Goal: Obtain resource: Obtain resource

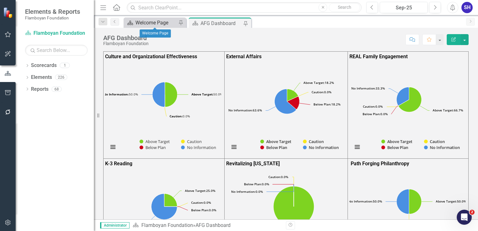
click at [155, 23] on div "Welcome Page" at bounding box center [155, 23] width 41 height 8
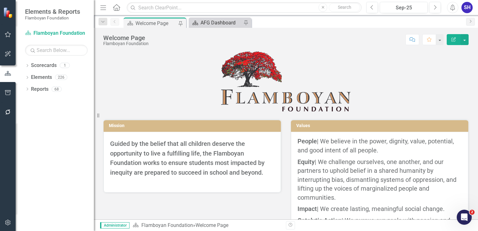
click at [205, 22] on div "AFG Dashboard" at bounding box center [220, 23] width 41 height 8
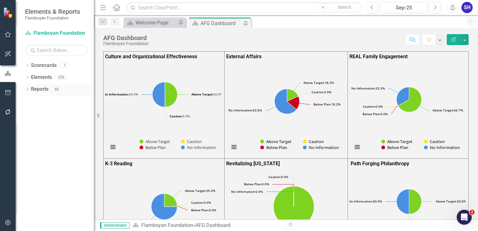
click at [40, 88] on link "Reports" at bounding box center [40, 89] width 18 height 7
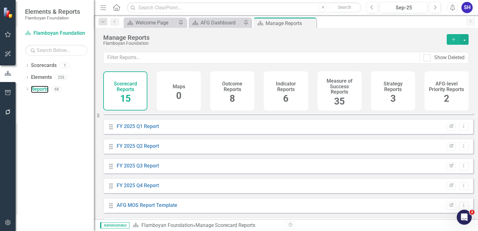
scroll to position [189, 0]
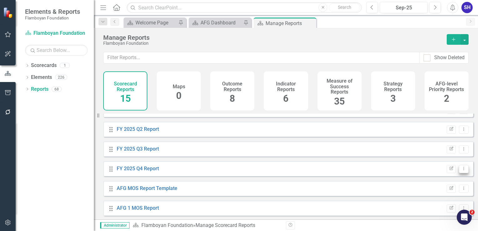
click at [461, 170] on icon "Dropdown Menu" at bounding box center [463, 168] width 5 height 4
click at [151, 171] on link "FY 2025 Q4 Report" at bounding box center [138, 168] width 42 height 6
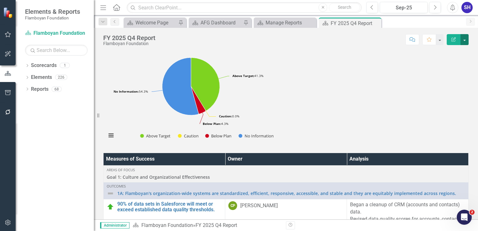
click at [466, 36] on button "button" at bounding box center [464, 39] width 8 height 11
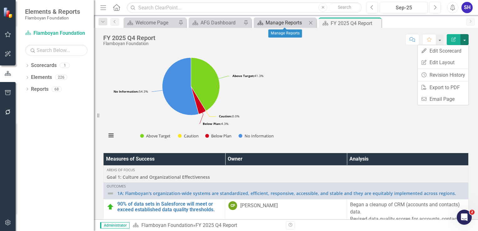
click at [290, 22] on div "Manage Reports" at bounding box center [286, 23] width 41 height 8
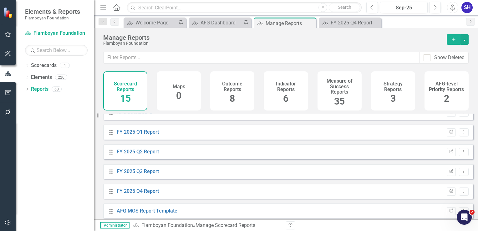
scroll to position [181, 0]
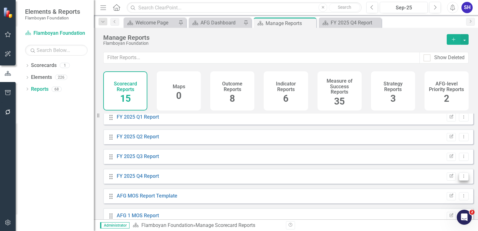
click at [461, 178] on icon "Dropdown Menu" at bounding box center [463, 176] width 5 height 4
click at [436, 156] on link "Copy Duplicate Report" at bounding box center [438, 159] width 52 height 12
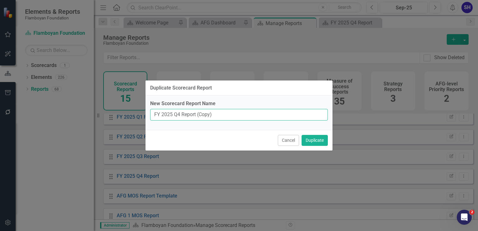
click at [230, 114] on input "FY 2025 Q4 Report (Copy)" at bounding box center [239, 115] width 178 height 12
click at [170, 116] on input "FY 2025 Q4 Report (Copy)" at bounding box center [239, 115] width 178 height 12
click at [219, 114] on input "FY 2026 Q1 Report (Copy)" at bounding box center [239, 115] width 178 height 12
type input "FY 2026 Q1 Report"
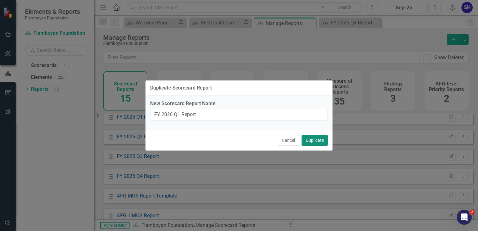
click at [317, 141] on button "Duplicate" at bounding box center [314, 140] width 26 height 11
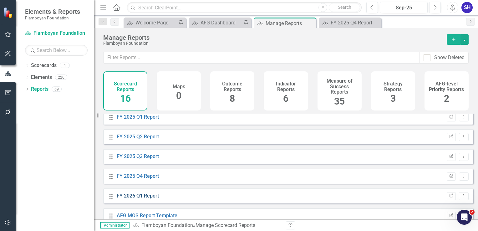
click at [147, 199] on link "FY 2026 Q1 Report" at bounding box center [138, 196] width 42 height 6
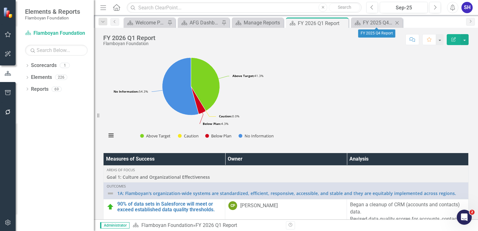
click at [397, 23] on icon at bounding box center [396, 22] width 3 height 3
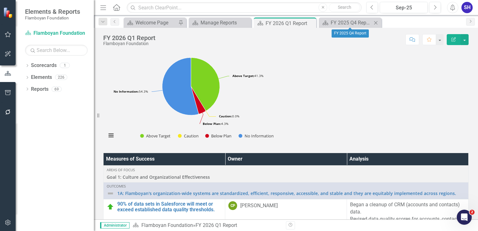
click at [376, 22] on icon at bounding box center [375, 22] width 3 height 3
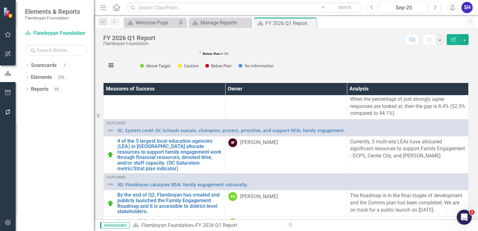
scroll to position [128, 0]
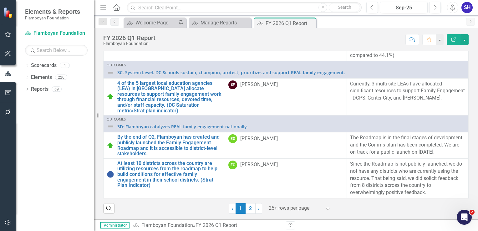
click at [286, 211] on div at bounding box center [295, 208] width 53 height 8
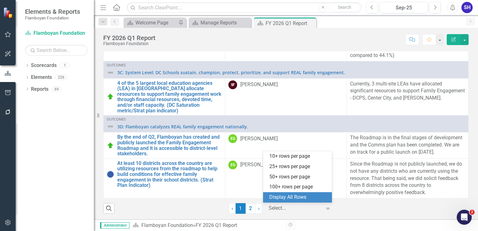
click at [285, 196] on div "Display All Rows" at bounding box center [298, 197] width 59 height 7
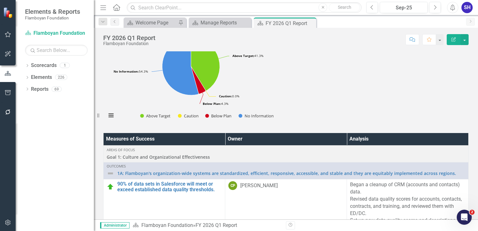
scroll to position [0, 0]
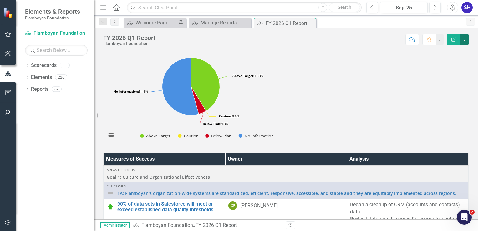
click at [465, 41] on button "button" at bounding box center [464, 39] width 8 height 11
click at [443, 87] on link "PDF Export to PDF" at bounding box center [443, 88] width 51 height 12
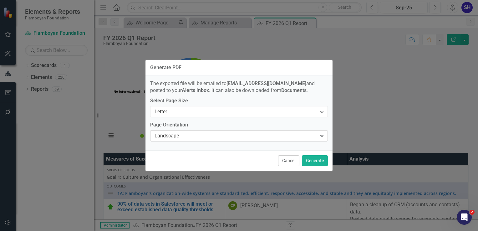
click at [221, 138] on div "Landscape" at bounding box center [235, 135] width 162 height 7
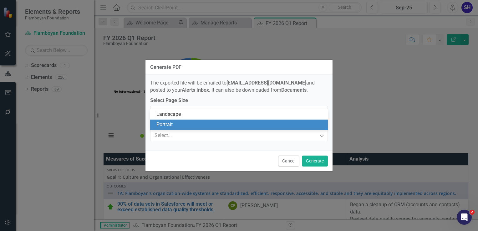
click at [194, 124] on div "Portrait" at bounding box center [240, 124] width 168 height 7
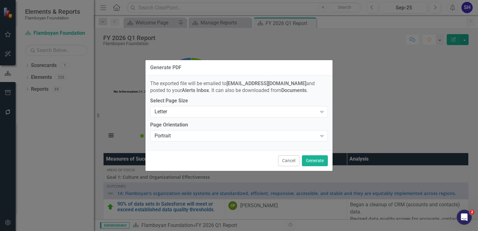
click at [234, 118] on div "The exported file will be emailed to [EMAIL_ADDRESS][DOMAIN_NAME] and posted to…" at bounding box center [238, 112] width 187 height 75
click at [228, 116] on div "Letter Expand" at bounding box center [239, 111] width 178 height 11
click at [220, 86] on div "The exported file will be emailed to [EMAIL_ADDRESS][DOMAIN_NAME] and posted to…" at bounding box center [239, 87] width 178 height 14
click at [315, 161] on button "Generate" at bounding box center [315, 160] width 26 height 11
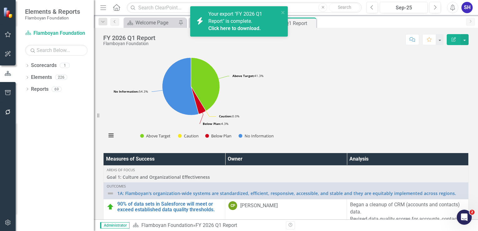
click at [242, 30] on link "Click here to download." at bounding box center [234, 28] width 53 height 6
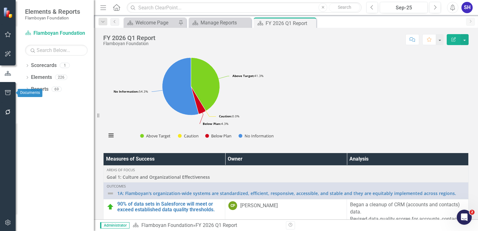
click at [9, 94] on icon "button" at bounding box center [8, 92] width 7 height 5
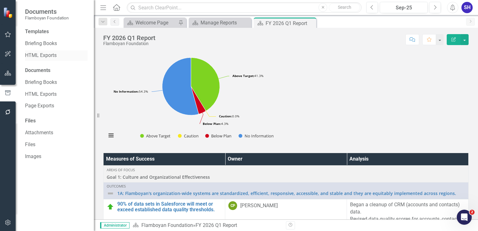
click at [46, 55] on link "HTML Exports" at bounding box center [56, 55] width 63 height 7
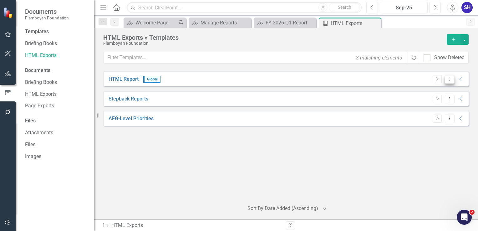
click at [448, 79] on icon "Dropdown Menu" at bounding box center [449, 79] width 5 height 4
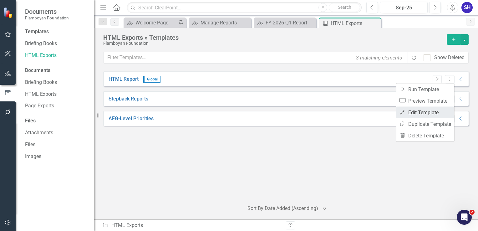
click at [426, 111] on link "Edit Edit Template" at bounding box center [425, 113] width 58 height 12
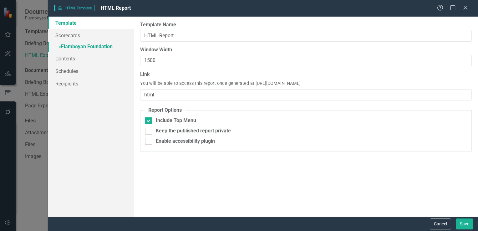
click at [77, 46] on link "» Flamboyan Foundation" at bounding box center [91, 47] width 86 height 11
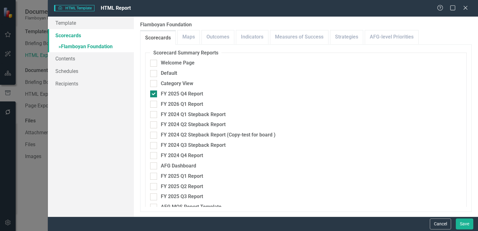
click at [155, 94] on div at bounding box center [153, 93] width 7 height 7
click at [154, 94] on input "FY 2025 Q4 Report" at bounding box center [152, 92] width 4 height 4
checkbox input "false"
click at [154, 105] on div at bounding box center [153, 104] width 7 height 7
click at [154, 105] on input "FY 2026 Q1 Report" at bounding box center [152, 103] width 4 height 4
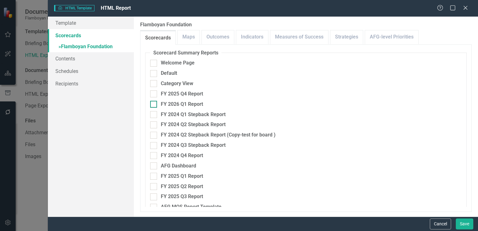
checkbox input "true"
click at [469, 224] on button "Save" at bounding box center [465, 223] width 18 height 11
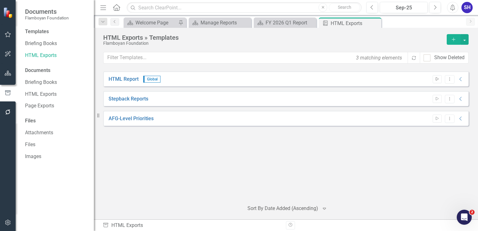
click at [438, 80] on icon "Start" at bounding box center [437, 79] width 5 height 4
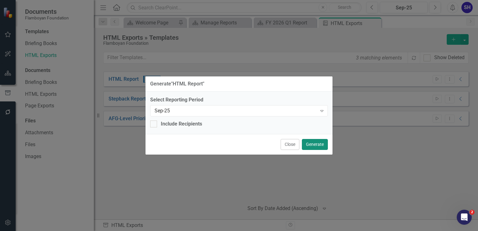
click at [321, 147] on button "Generate" at bounding box center [315, 144] width 26 height 11
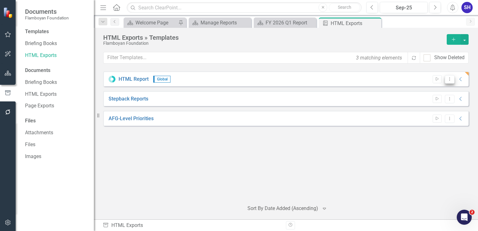
click at [448, 78] on icon "Dropdown Menu" at bounding box center [449, 79] width 5 height 4
click at [428, 100] on link "Preview Preview Template" at bounding box center [425, 101] width 58 height 12
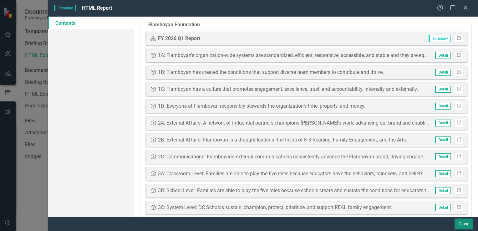
click at [457, 224] on button "Close" at bounding box center [463, 223] width 19 height 11
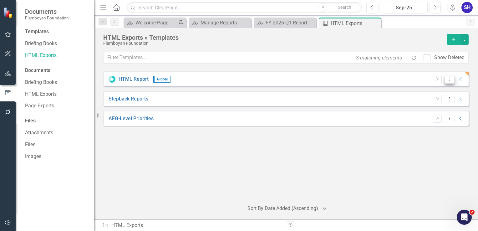
click at [450, 77] on icon "Dropdown Menu" at bounding box center [449, 79] width 5 height 4
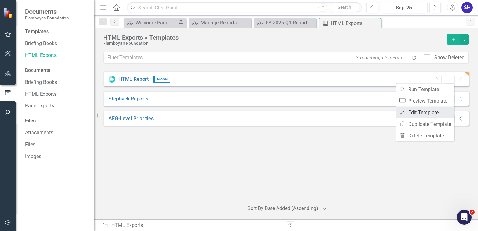
click at [423, 108] on link "Edit Edit Template" at bounding box center [425, 113] width 58 height 12
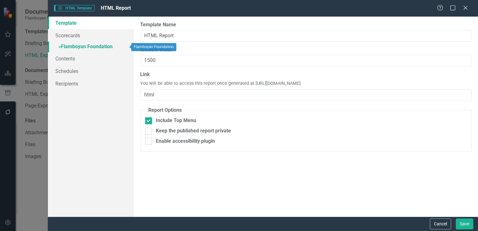
click at [80, 45] on link "» Flamboyan Foundation" at bounding box center [91, 47] width 86 height 11
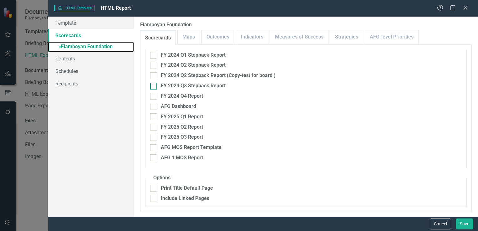
scroll to position [53, 0]
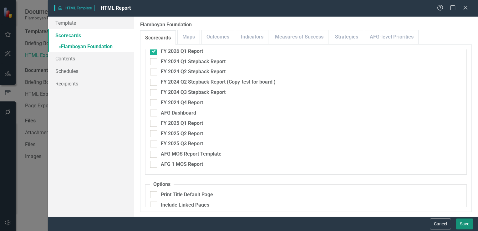
click at [468, 223] on button "Save" at bounding box center [465, 223] width 18 height 11
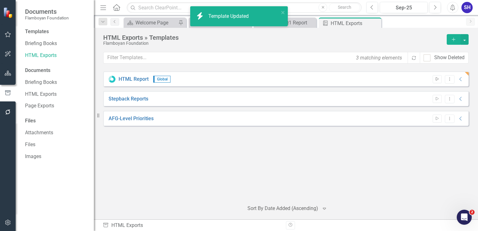
click at [436, 81] on button "Start" at bounding box center [437, 79] width 9 height 8
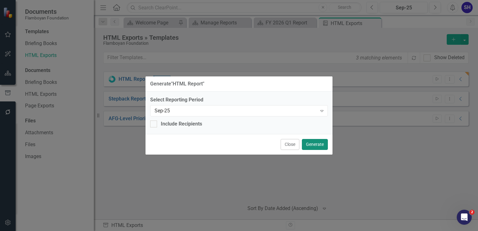
click at [321, 143] on button "Generate" at bounding box center [315, 144] width 26 height 11
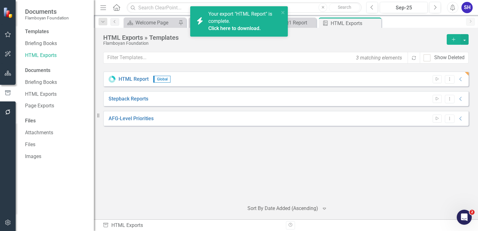
click at [237, 32] on div "Click here to download." at bounding box center [242, 28] width 69 height 7
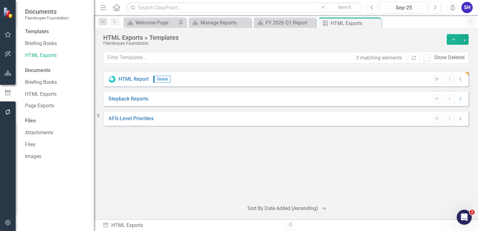
click at [437, 80] on icon "Start" at bounding box center [437, 79] width 5 height 4
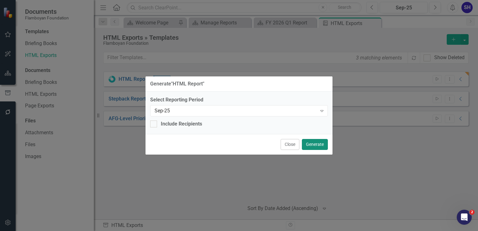
click at [314, 143] on button "Generate" at bounding box center [315, 144] width 26 height 11
